Goal: Transaction & Acquisition: Purchase product/service

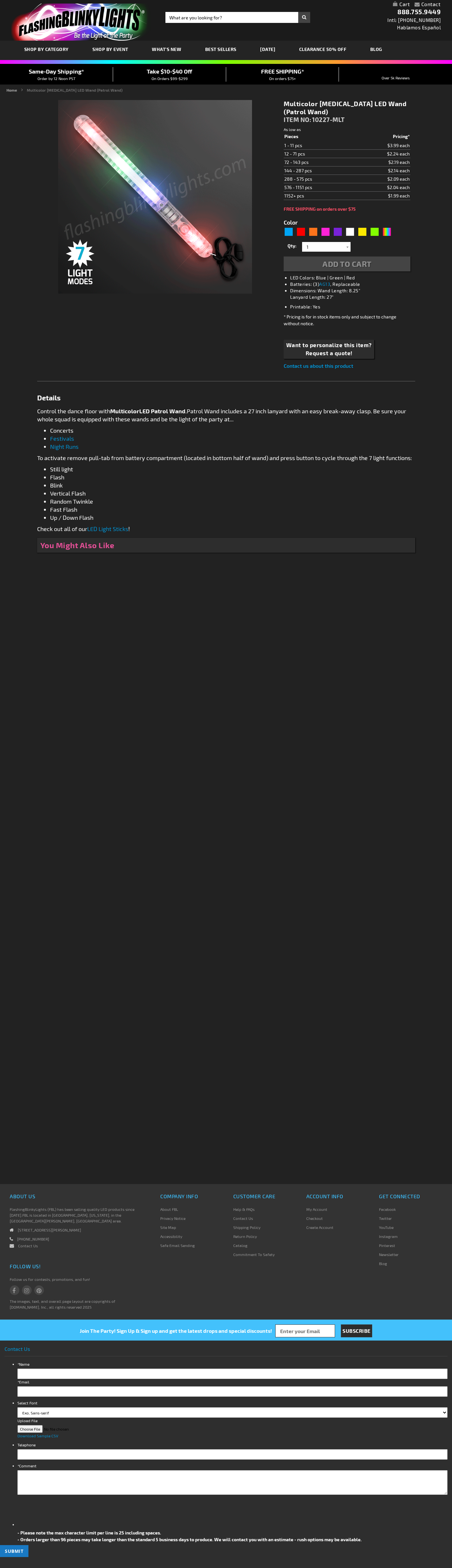
type input "5659"
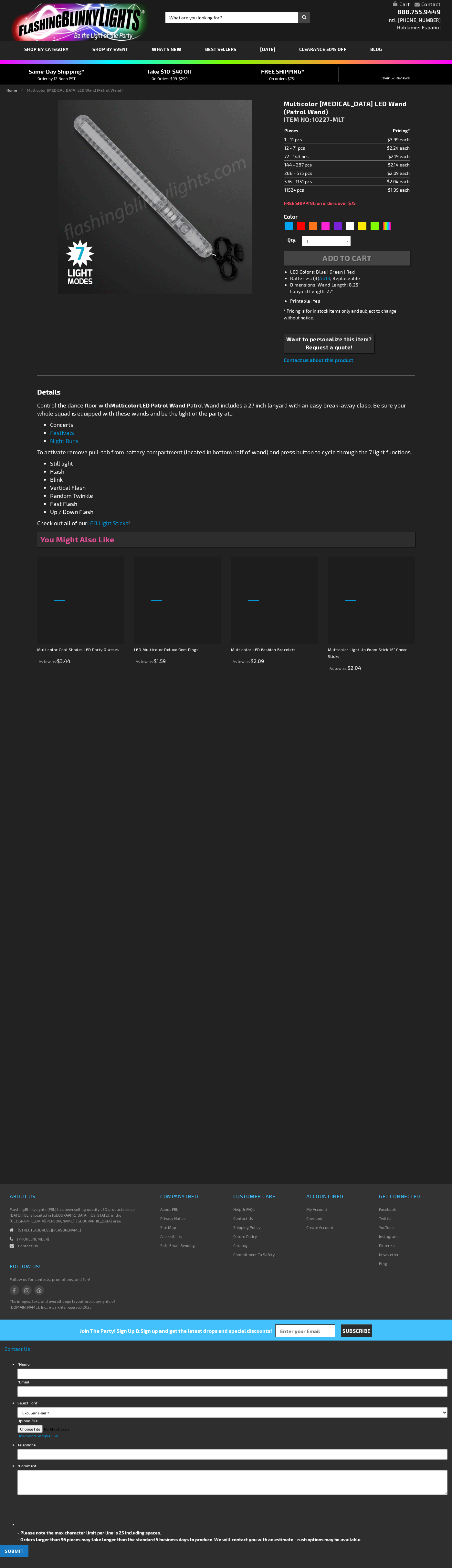
type input "5659"
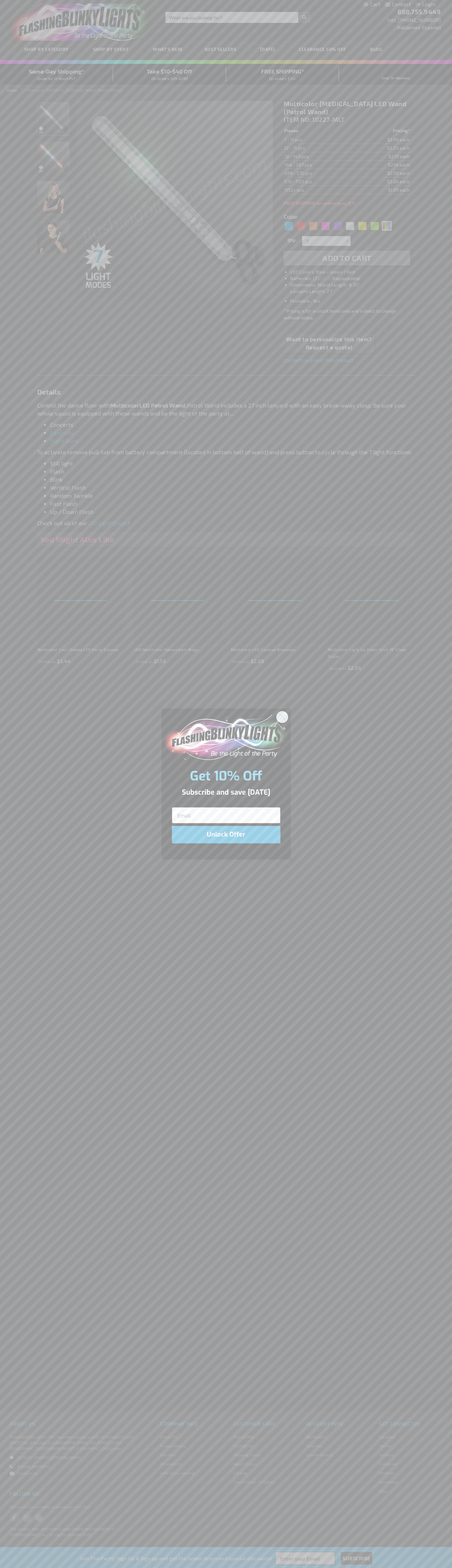
click at [282, 716] on icon "Close dialog" at bounding box center [281, 716] width 4 height 4
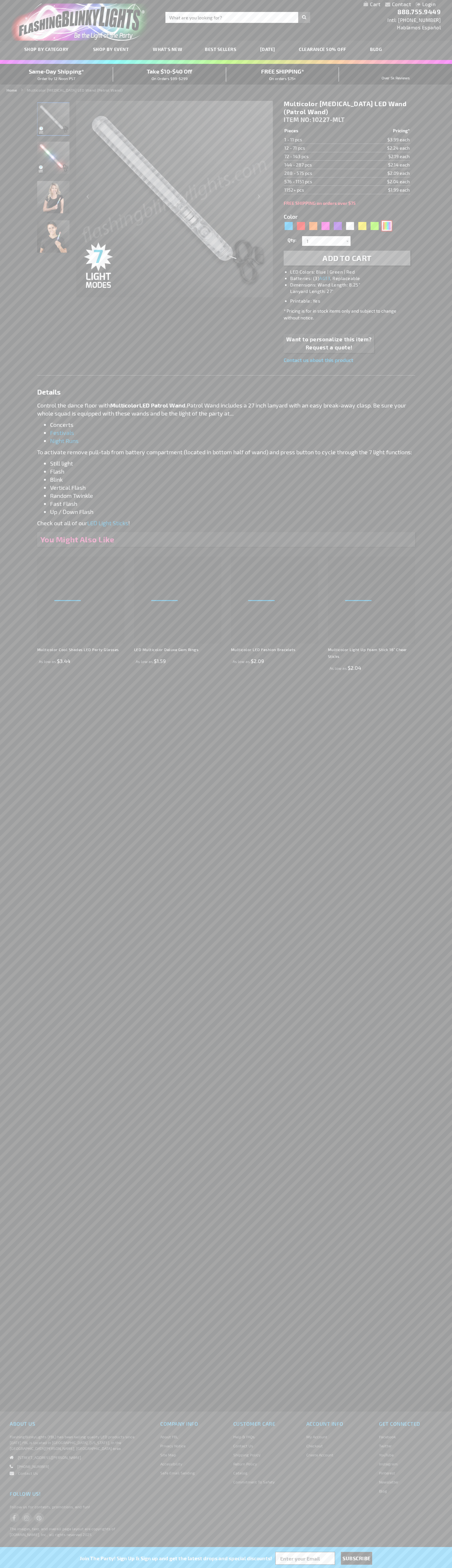
click at [386, 226] on div "Multicolor" at bounding box center [387, 226] width 10 height 10
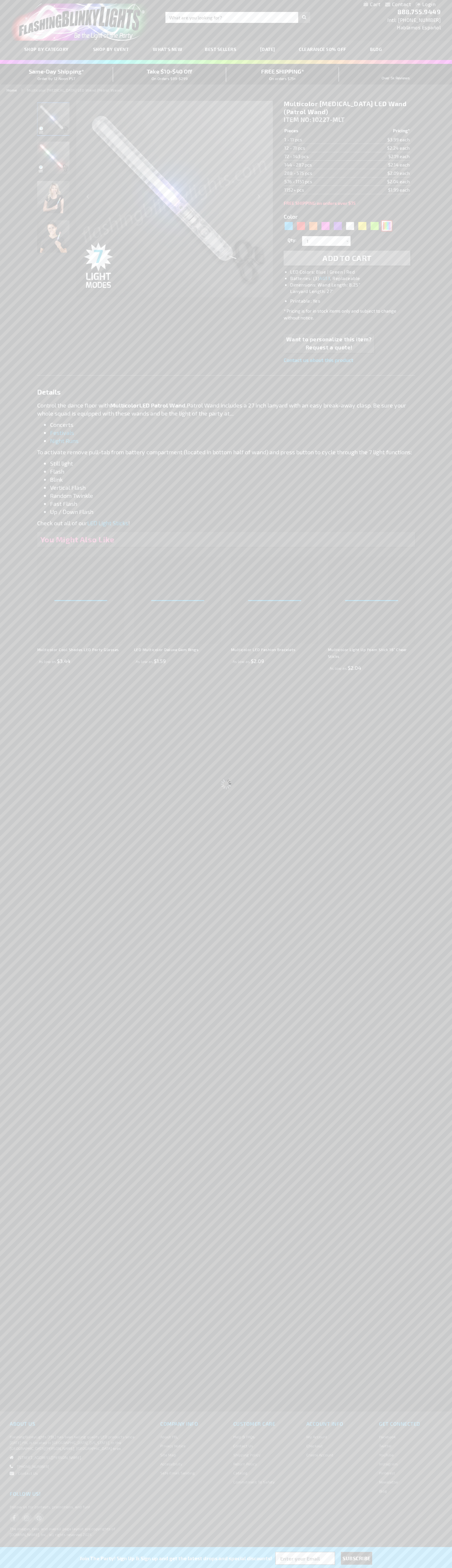
select select
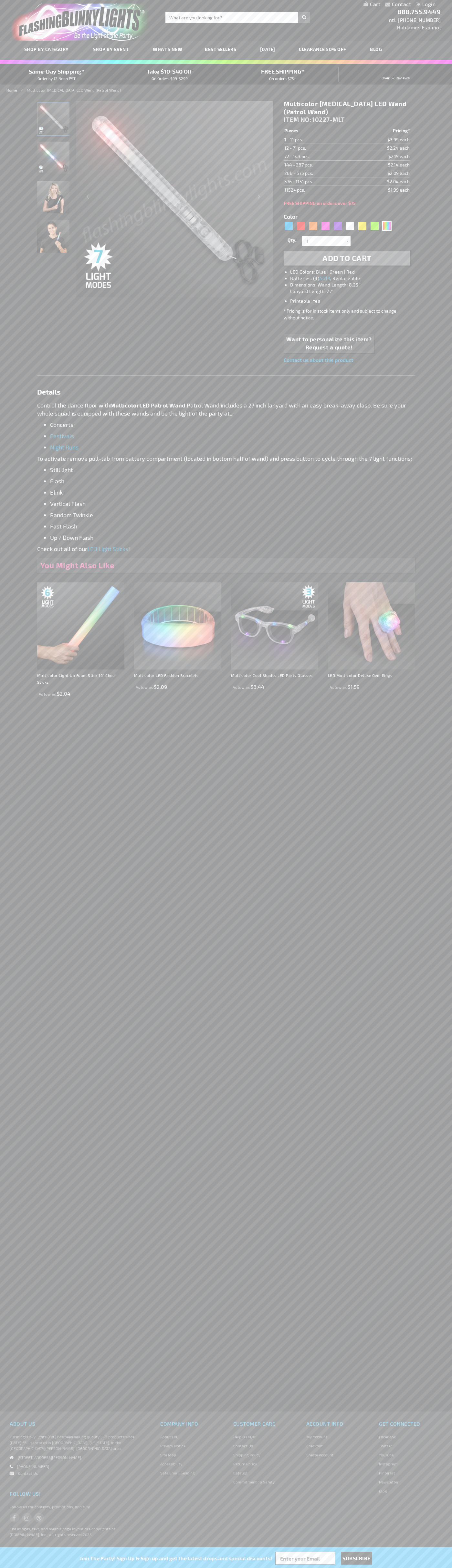
click at [347, 258] on span "Add to Cart" at bounding box center [347, 257] width 49 height 9
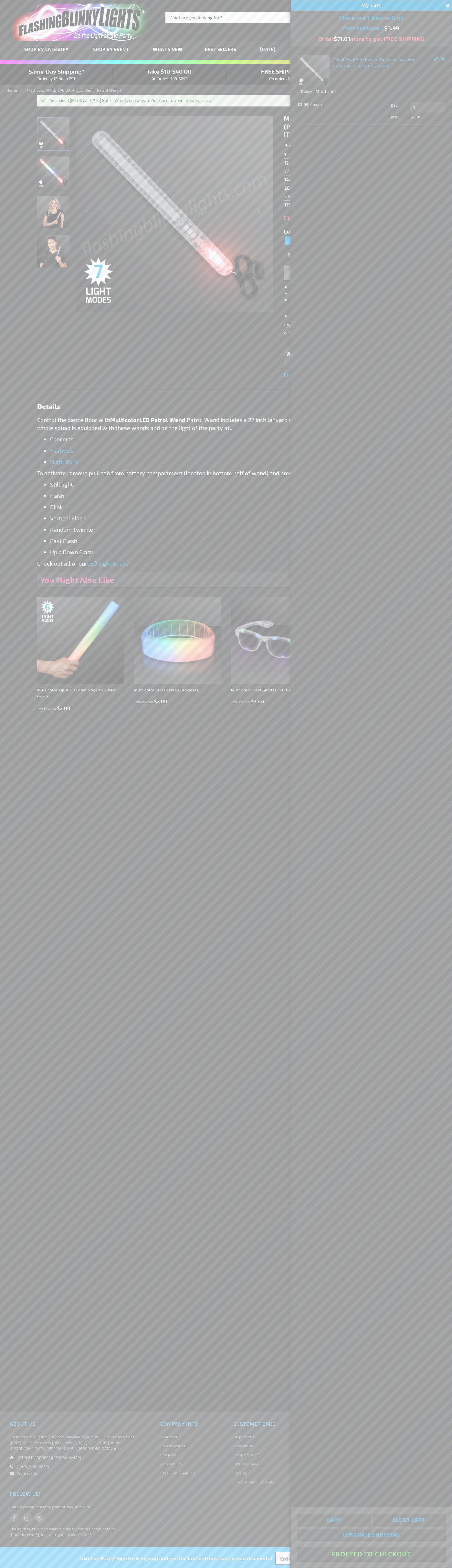
click at [371, 1554] on button "Proceed To Checkout" at bounding box center [371, 1554] width 148 height 15
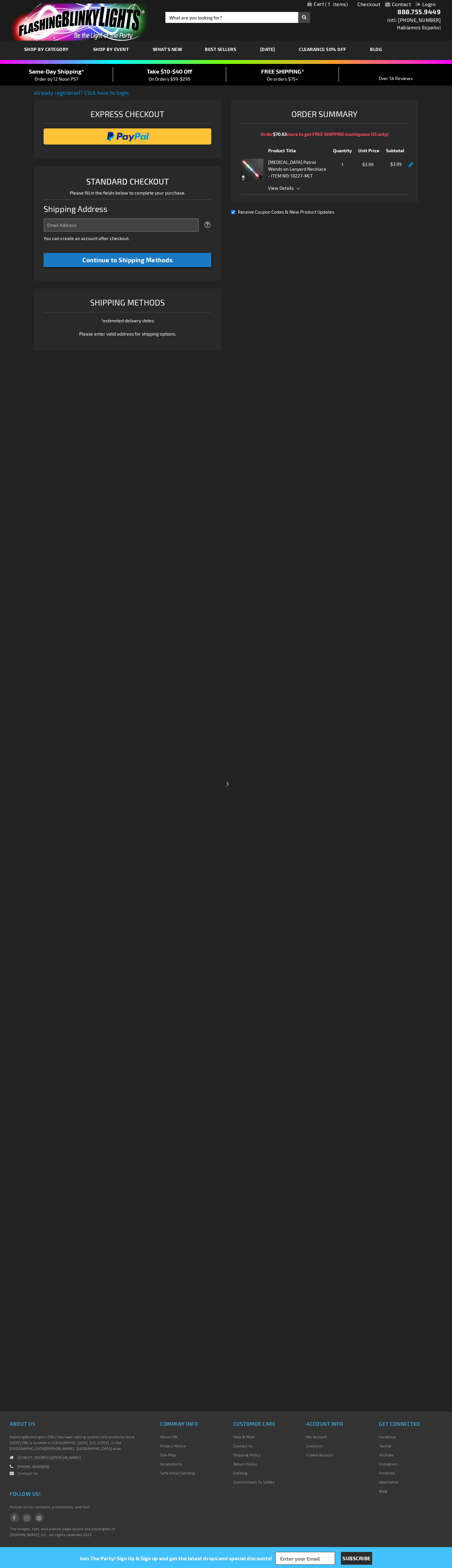
select select "US"
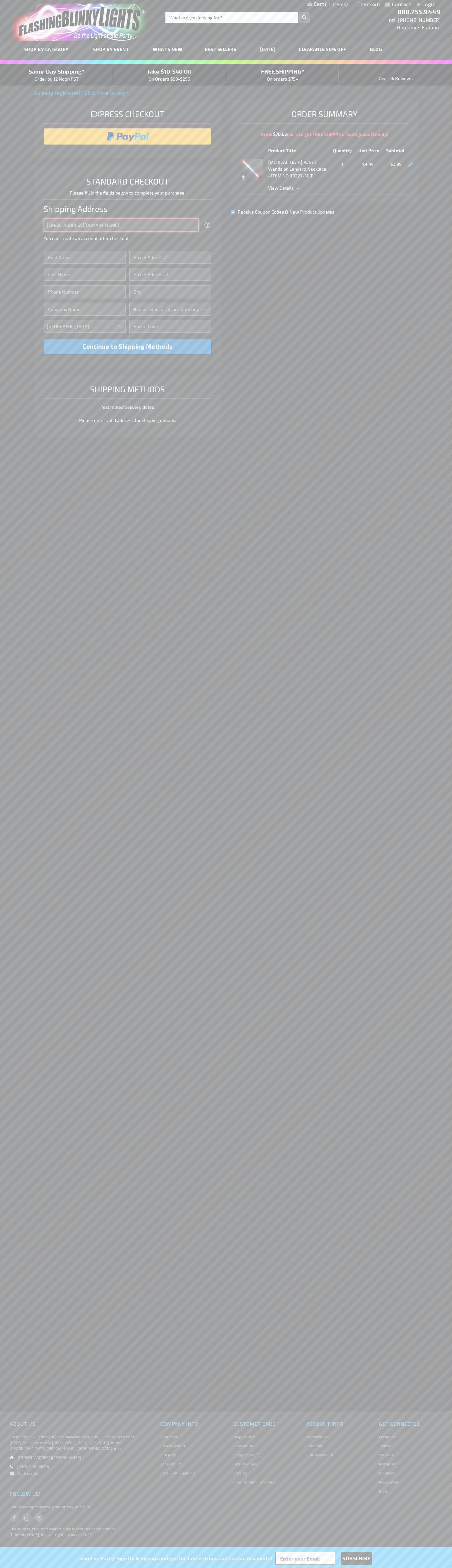
type input "johnsmith005@storebotmail.joonix.net"
type input "John"
type input "2332 Galiano Street"
type input "First floor"
type input "coral gables"
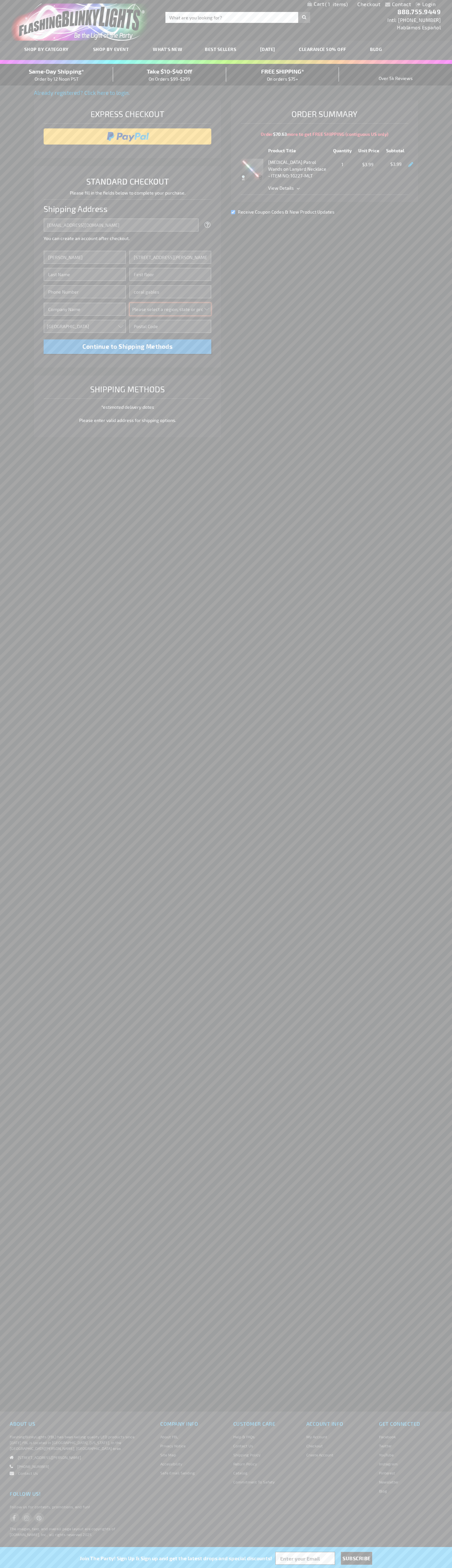
select select "18"
type input "33134"
type input "Smith"
type input "6502530000"
type input "John Smith"
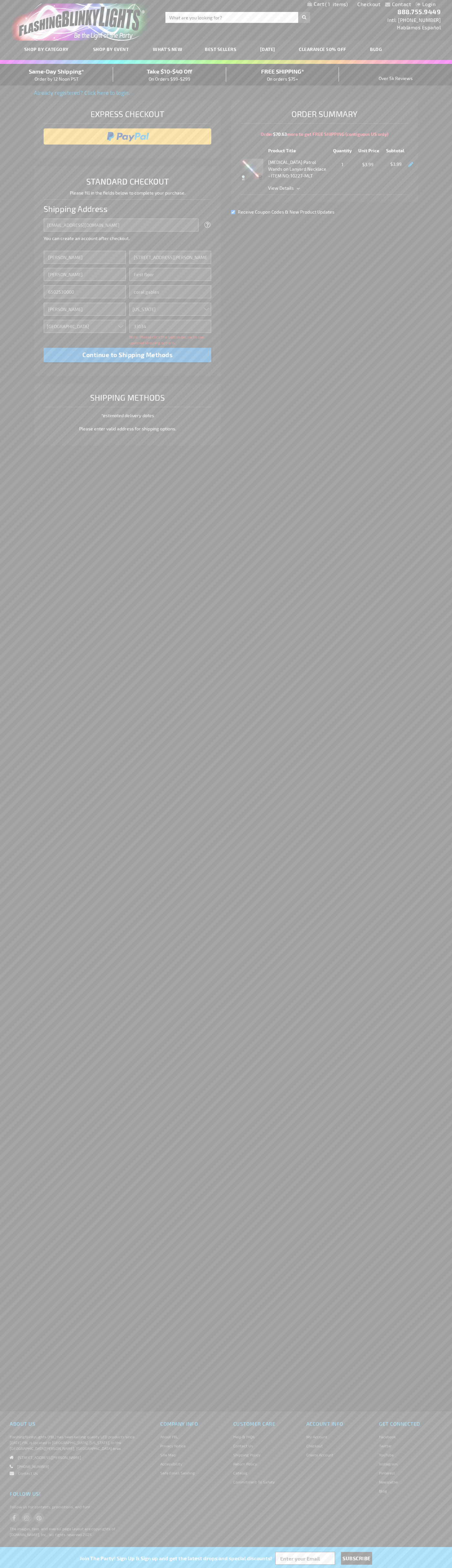
click at [57, 75] on div "Same-Day Shipping* Order by 12 Noon PST" at bounding box center [57, 74] width 113 height 15
click at [127, 136] on input "image" at bounding box center [127, 136] width 161 height 13
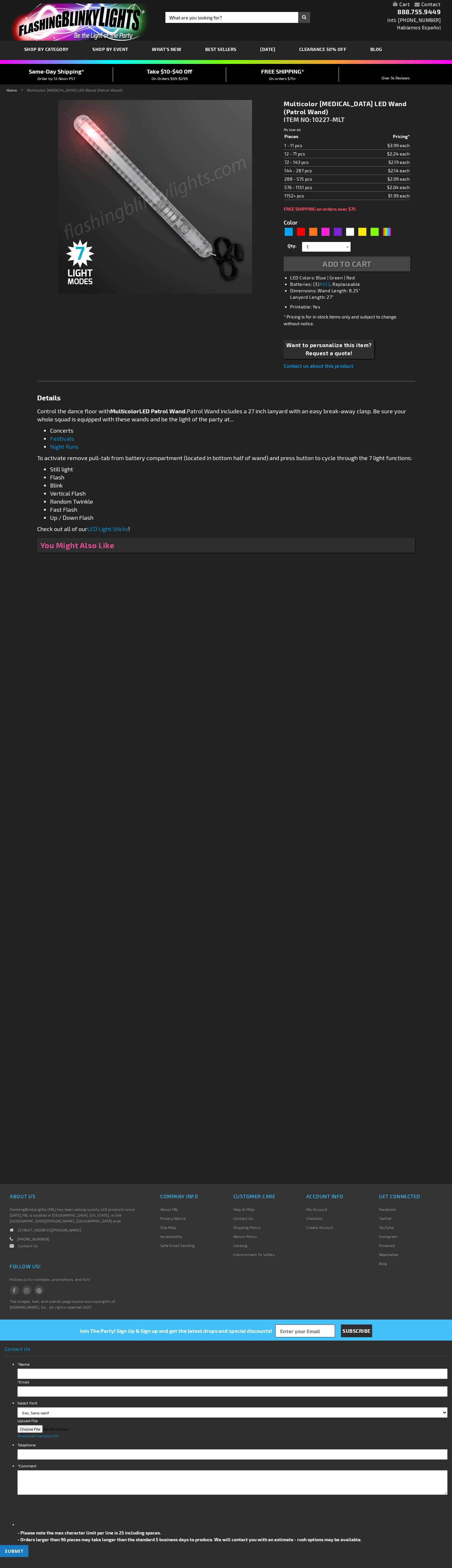
type input "5659"
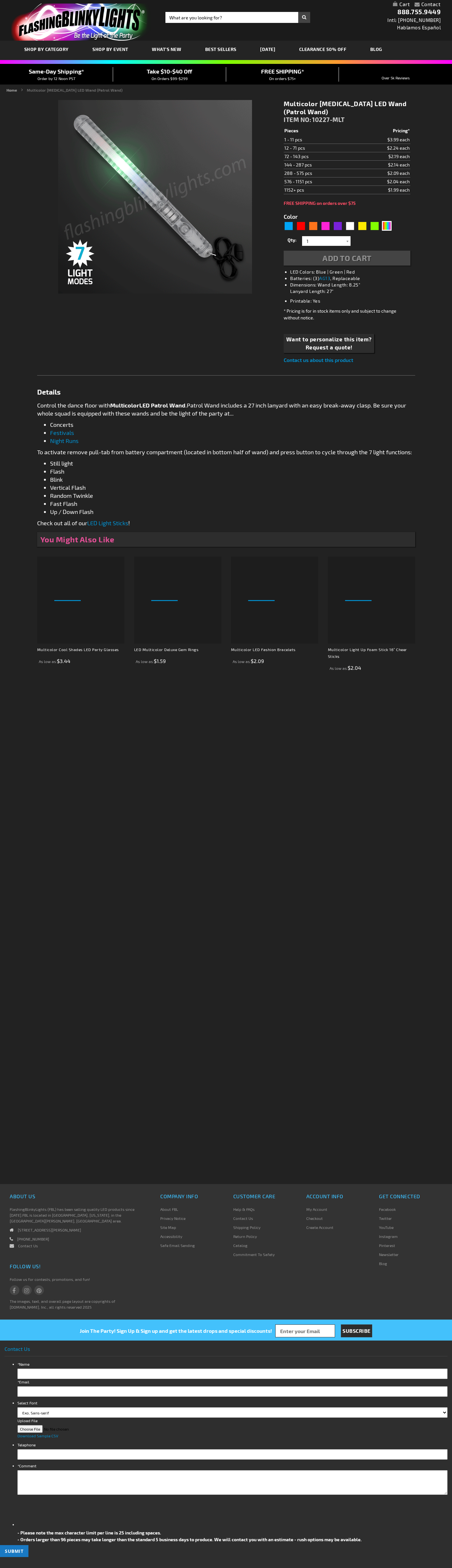
type input "5659"
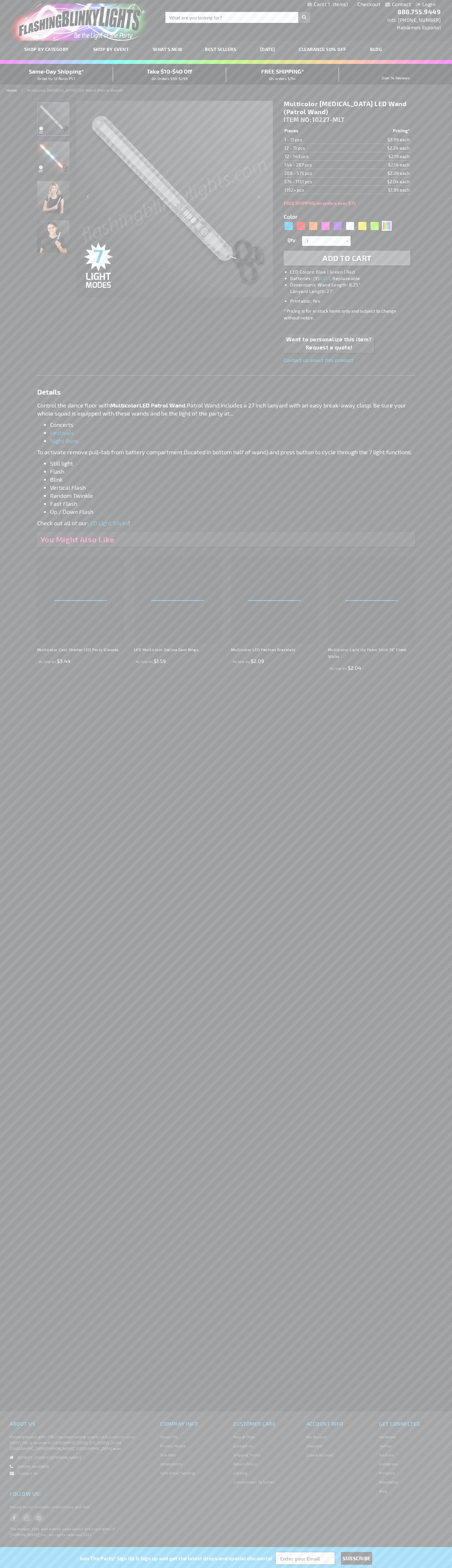
click at [327, 4] on span "1" at bounding box center [336, 4] width 23 height 6
